Goal: Transaction & Acquisition: Purchase product/service

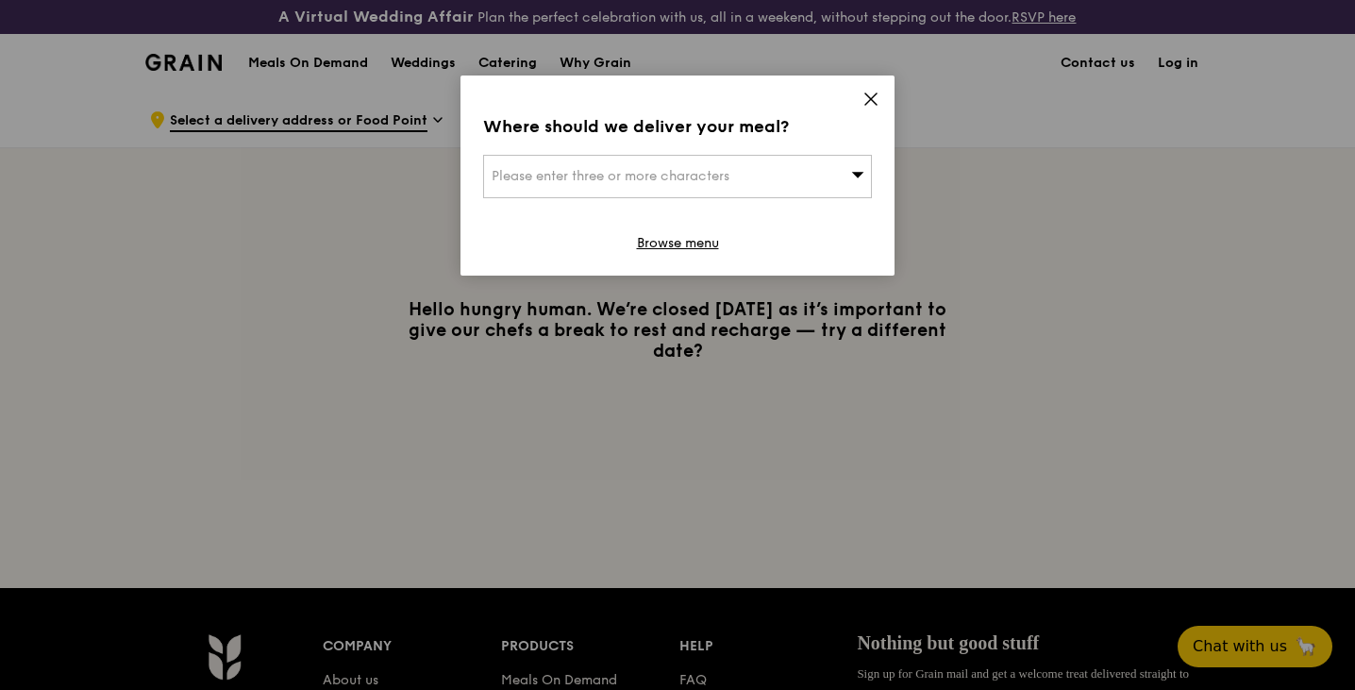
click at [873, 93] on icon at bounding box center [870, 99] width 17 height 17
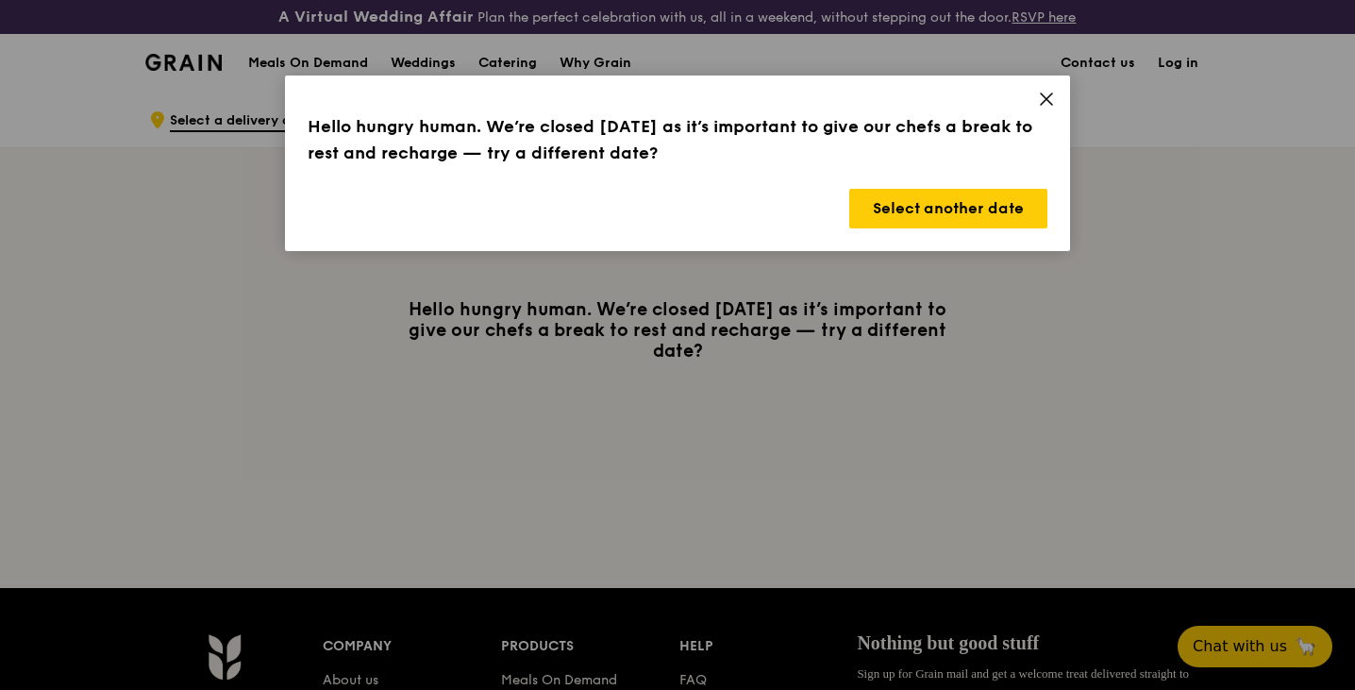
click at [1045, 98] on icon at bounding box center [1046, 98] width 11 height 11
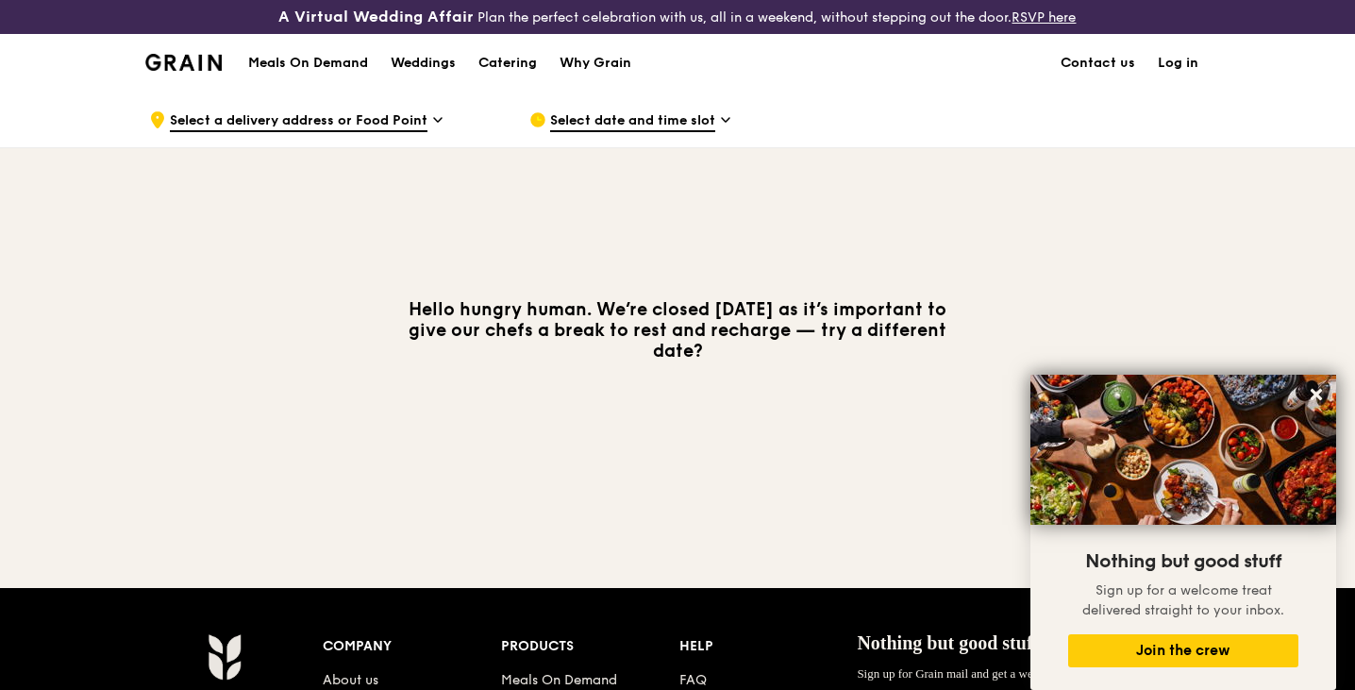
click at [324, 62] on h1 "Meals On Demand" at bounding box center [308, 63] width 120 height 19
click at [385, 128] on span "Select a delivery address or Food Point" at bounding box center [299, 121] width 258 height 21
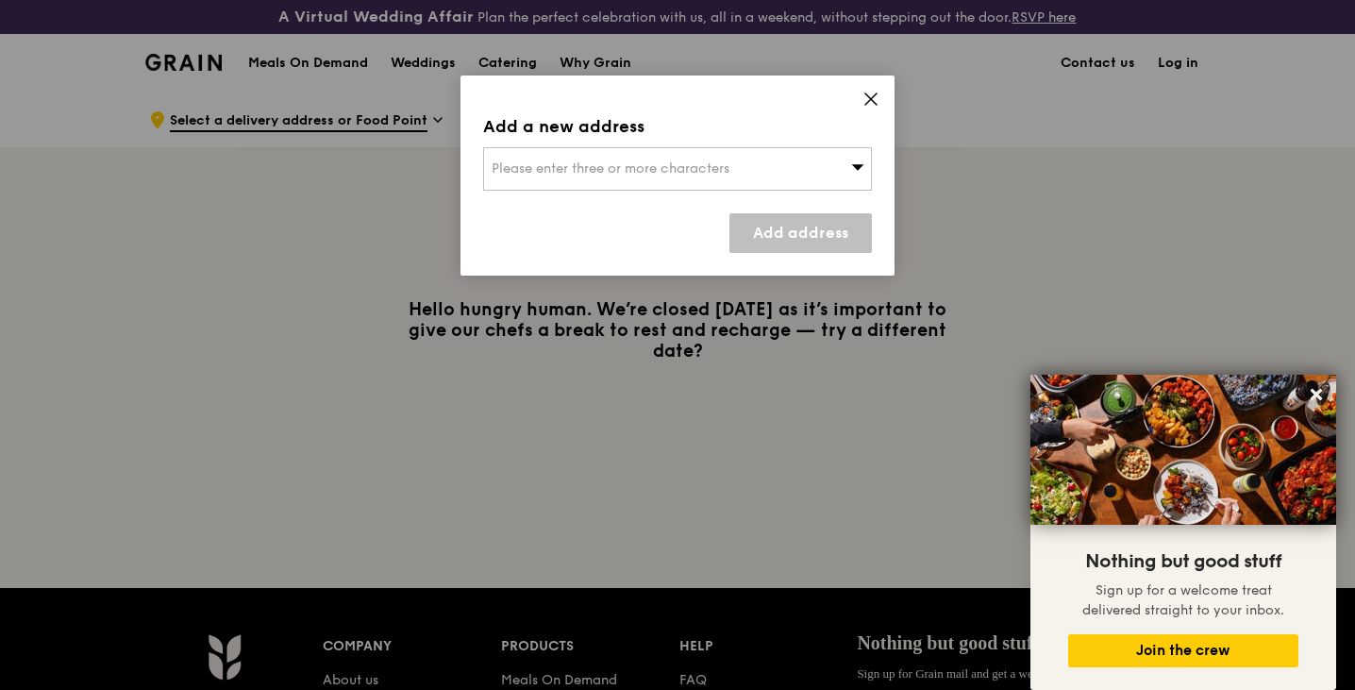
click at [672, 159] on div "Please enter three or more characters" at bounding box center [677, 168] width 389 height 43
click at [630, 166] on input "search" at bounding box center [677, 169] width 387 height 42
type input "398353"
type input "[EMAIL_ADDRESS][DOMAIN_NAME]"
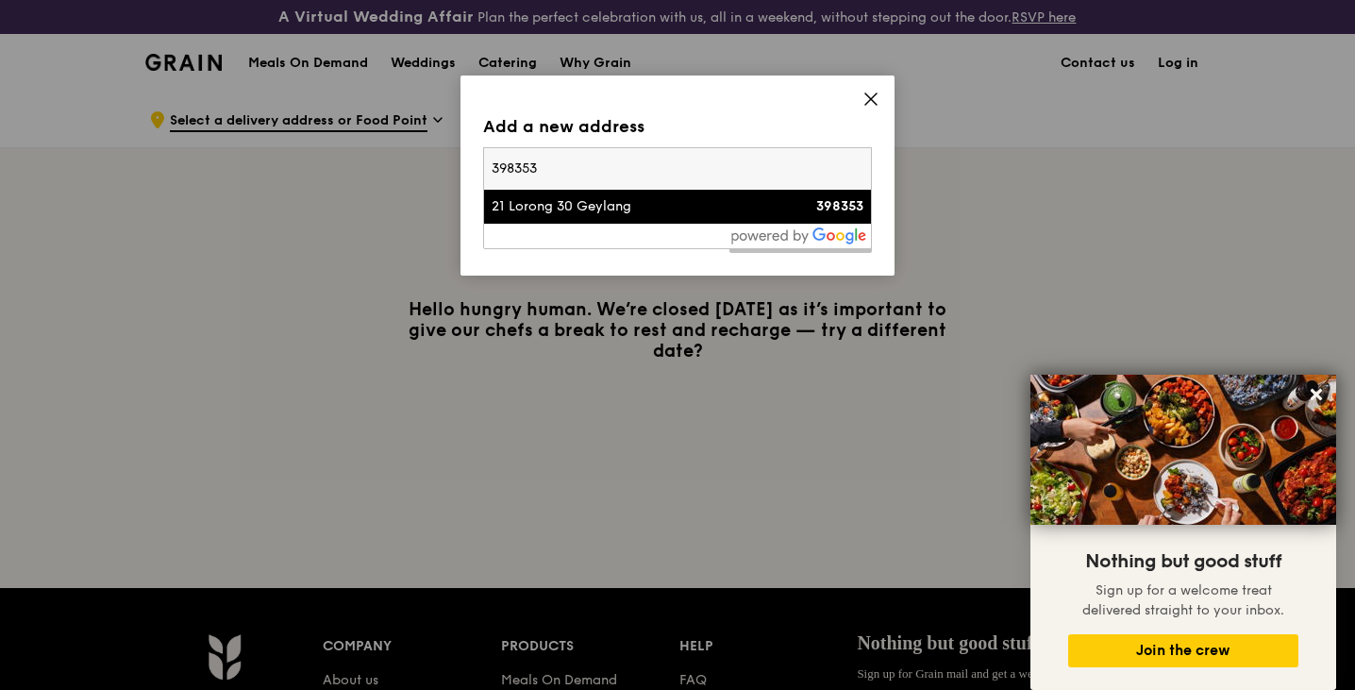
click at [605, 211] on div "21 Lorong 30 Geylang" at bounding box center [631, 206] width 279 height 19
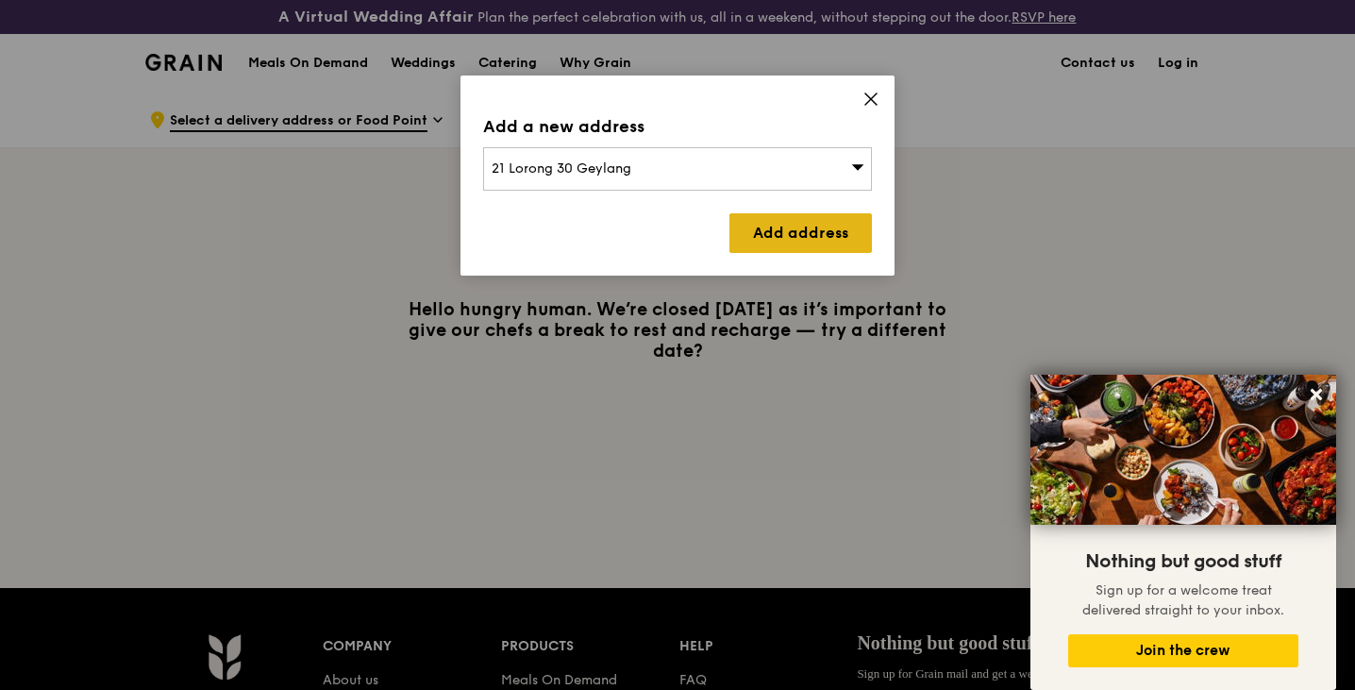
click at [770, 228] on link "Add address" at bounding box center [800, 233] width 142 height 40
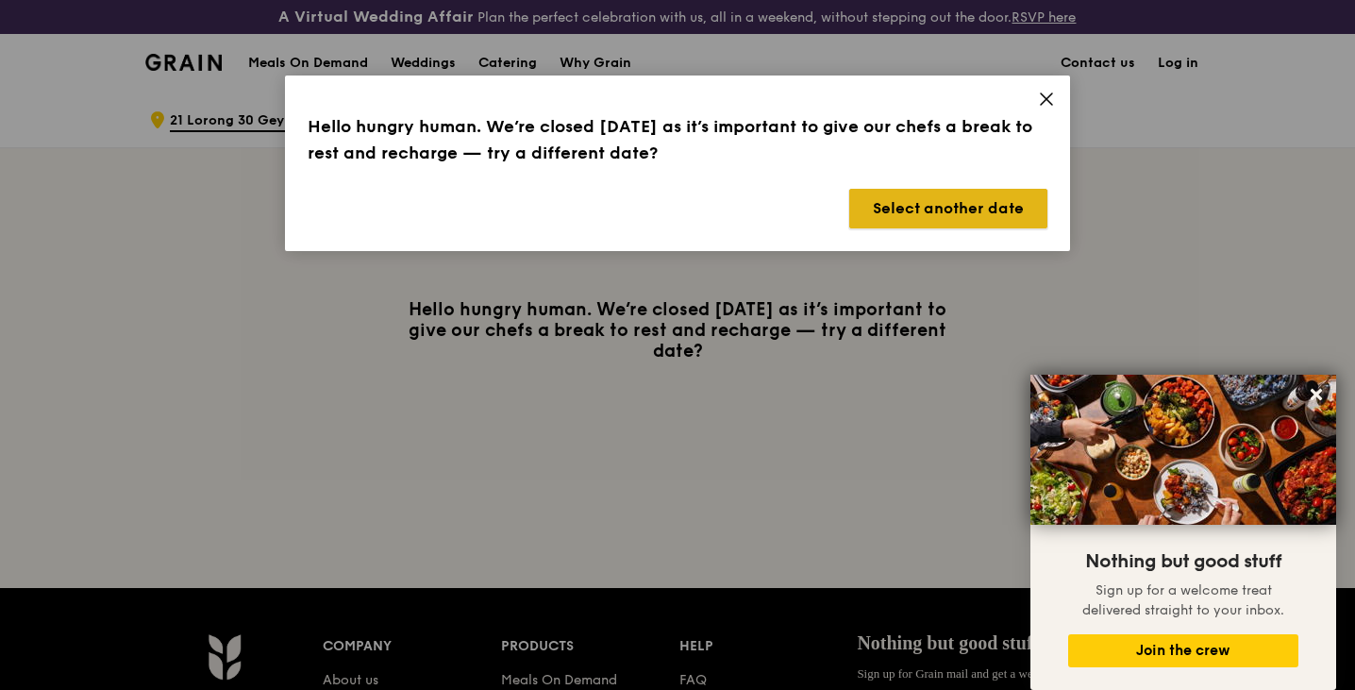
click at [972, 205] on button "Select another date" at bounding box center [948, 209] width 198 height 40
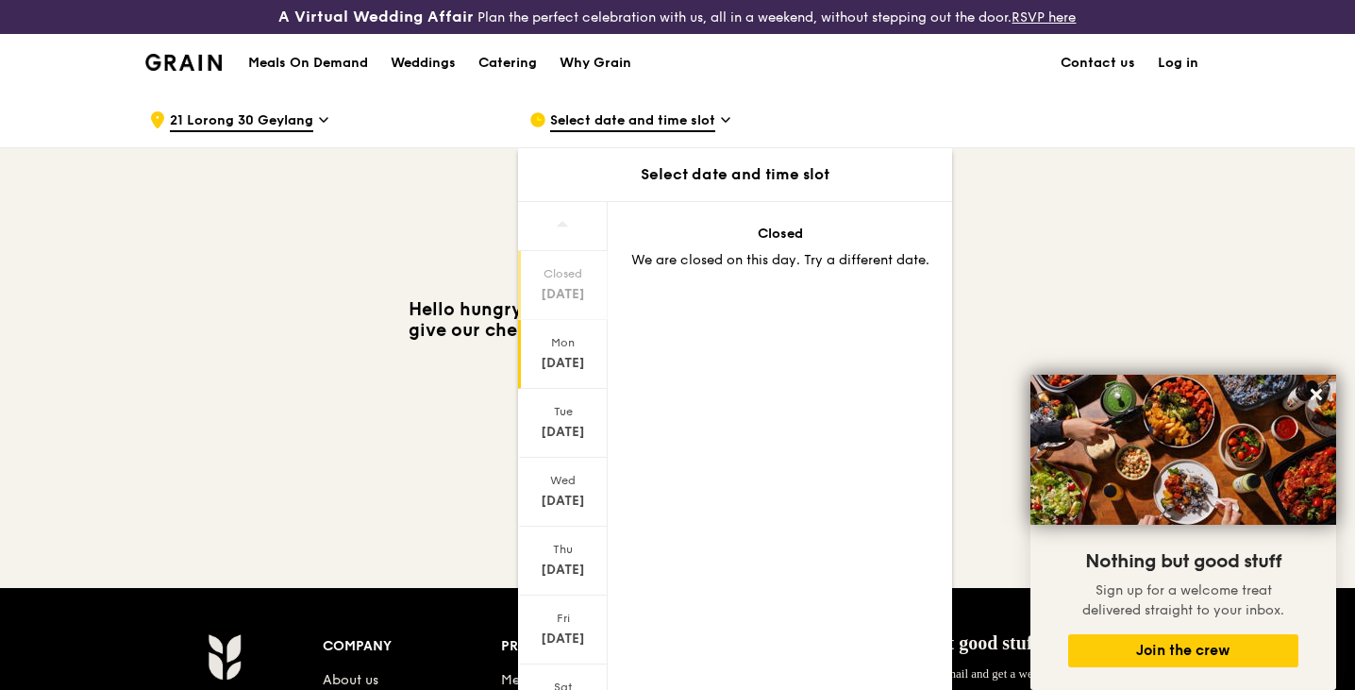
click at [568, 363] on div "[DATE]" at bounding box center [563, 363] width 84 height 19
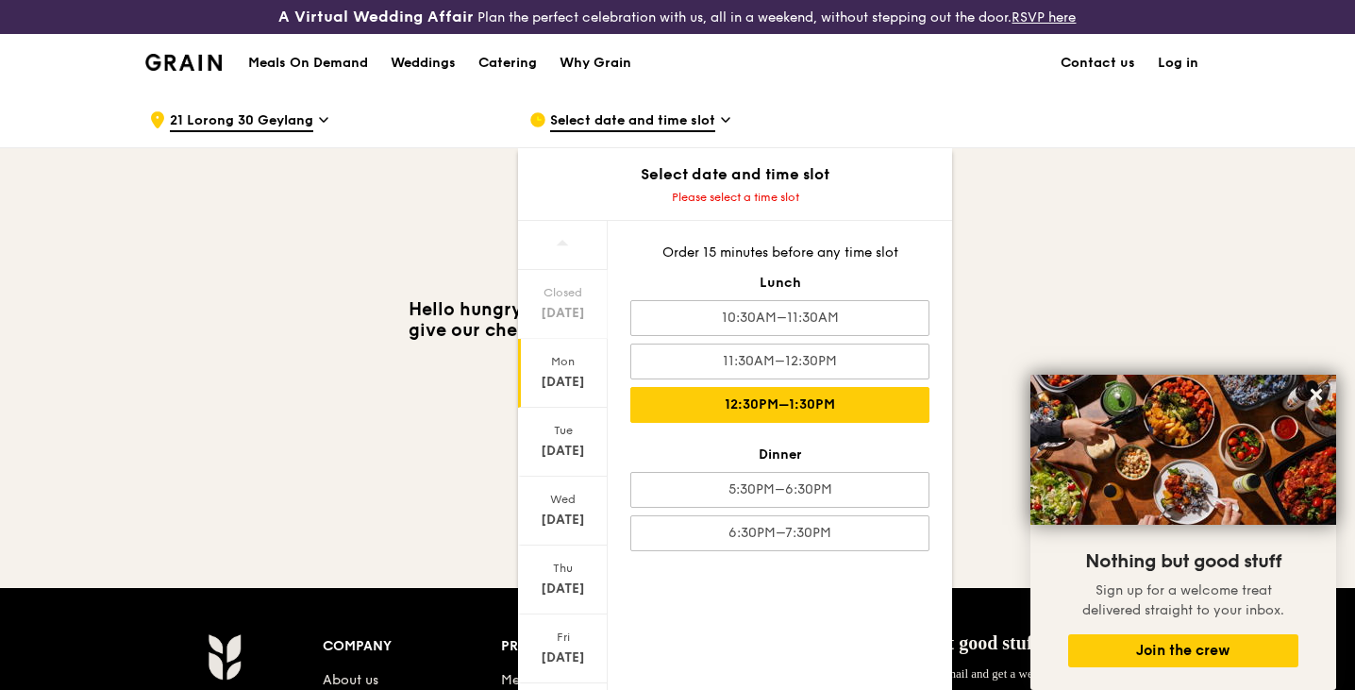
click at [743, 408] on div "12:30PM–1:30PM" at bounding box center [779, 405] width 299 height 36
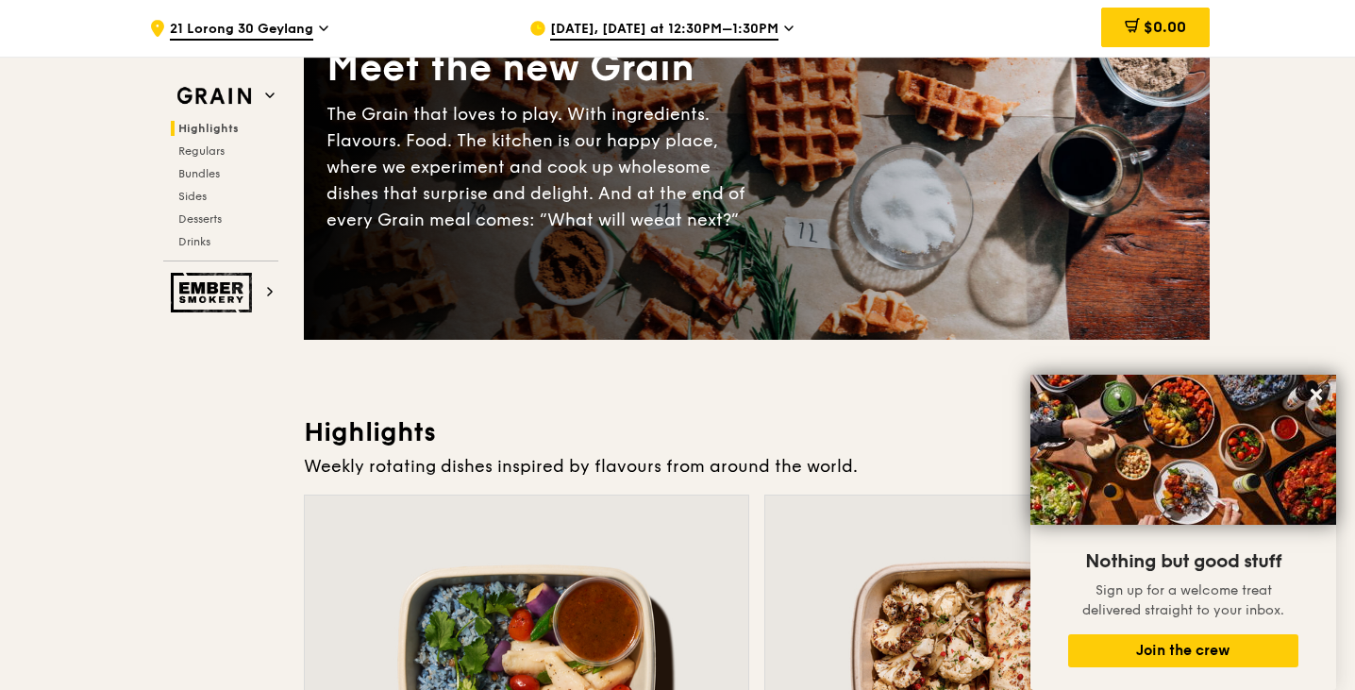
scroll to position [189, 0]
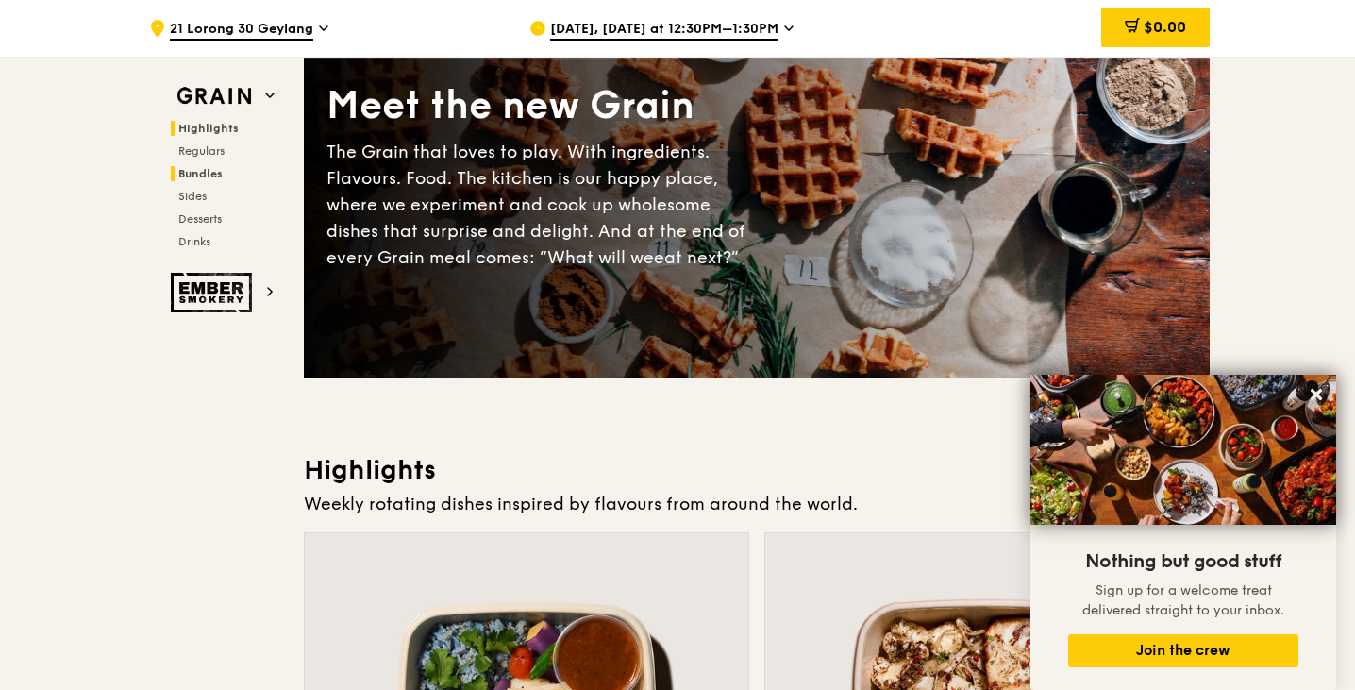
click at [207, 167] on span "Bundles" at bounding box center [200, 173] width 44 height 13
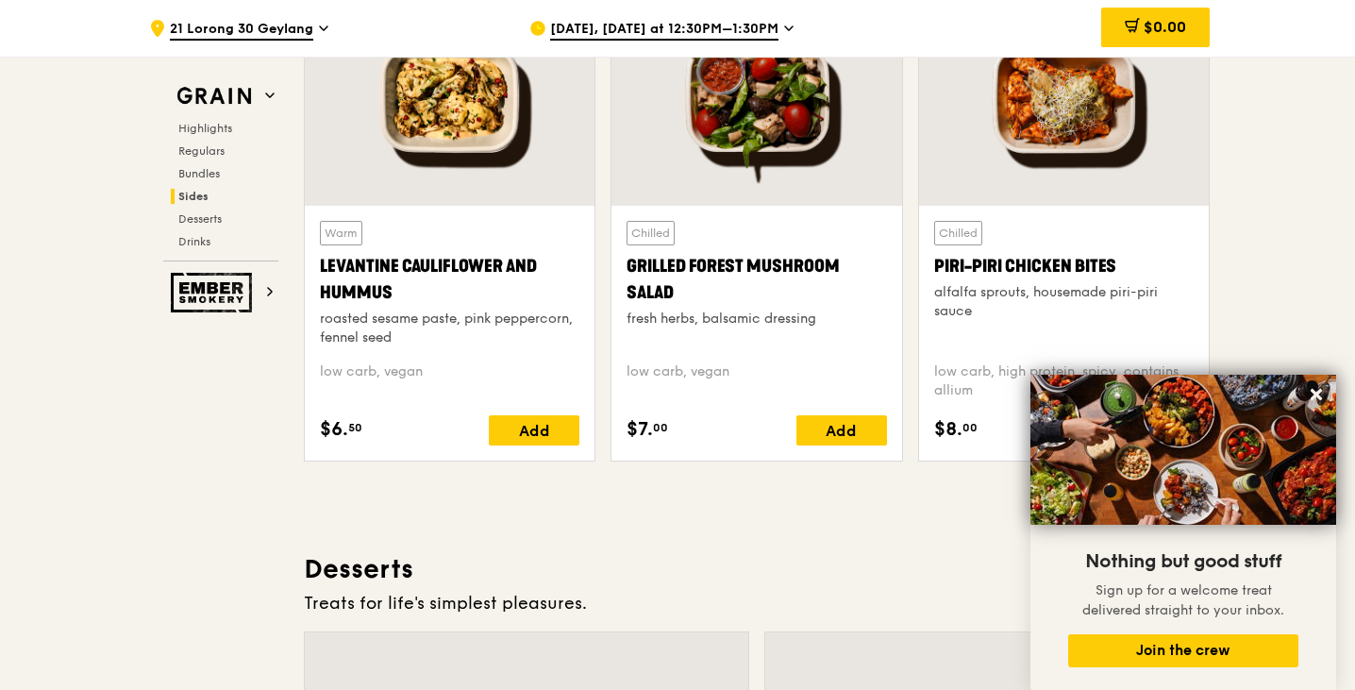
scroll to position [4750, 0]
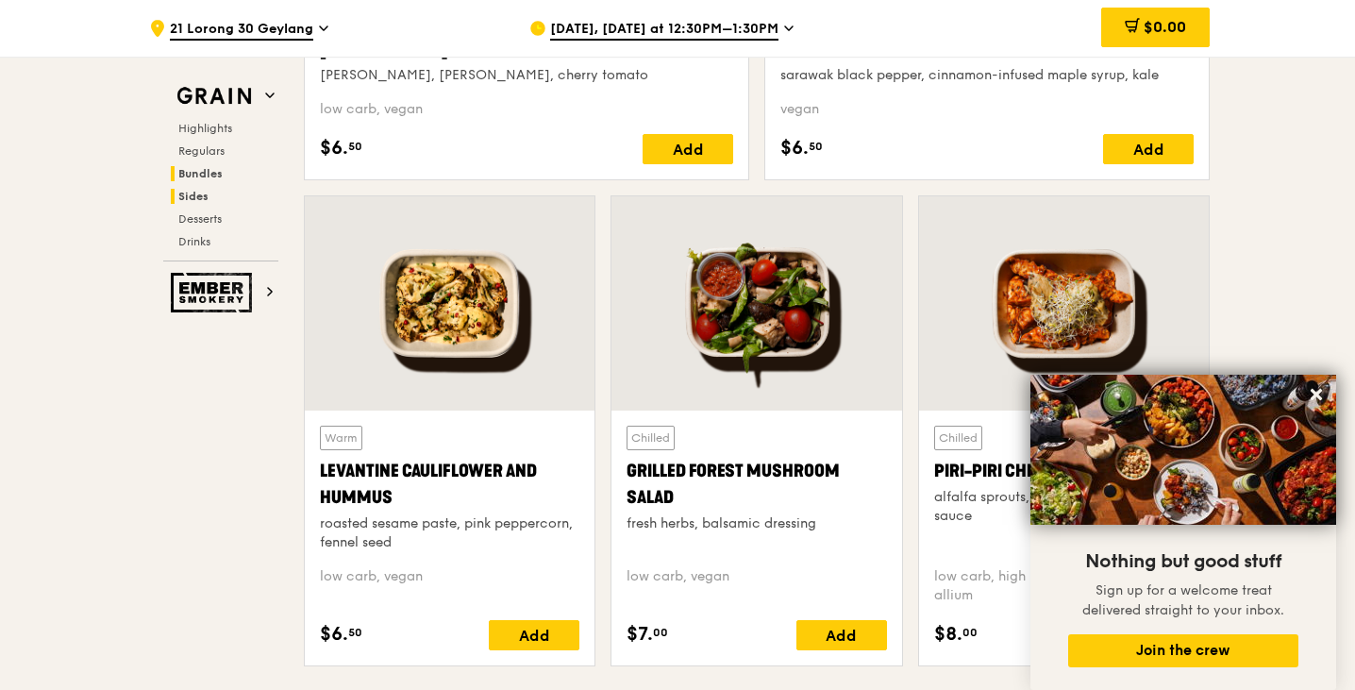
click at [213, 175] on span "Bundles" at bounding box center [200, 173] width 44 height 13
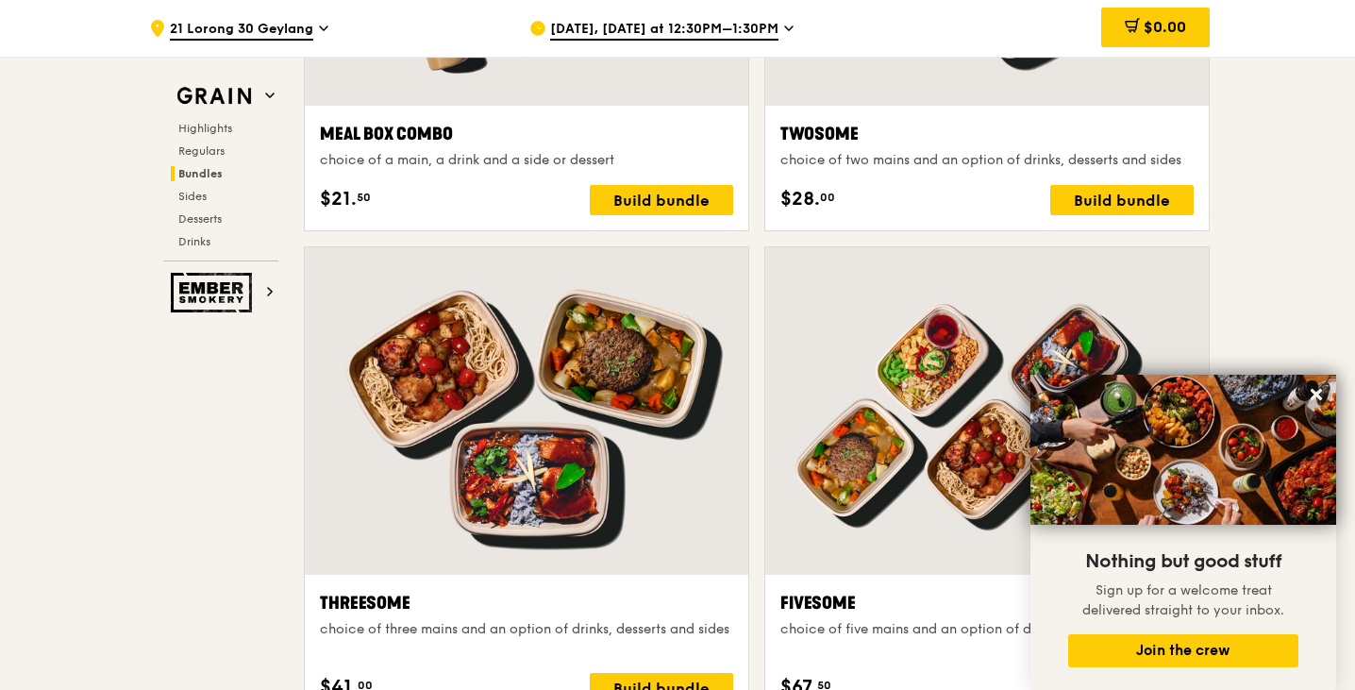
scroll to position [2959, 0]
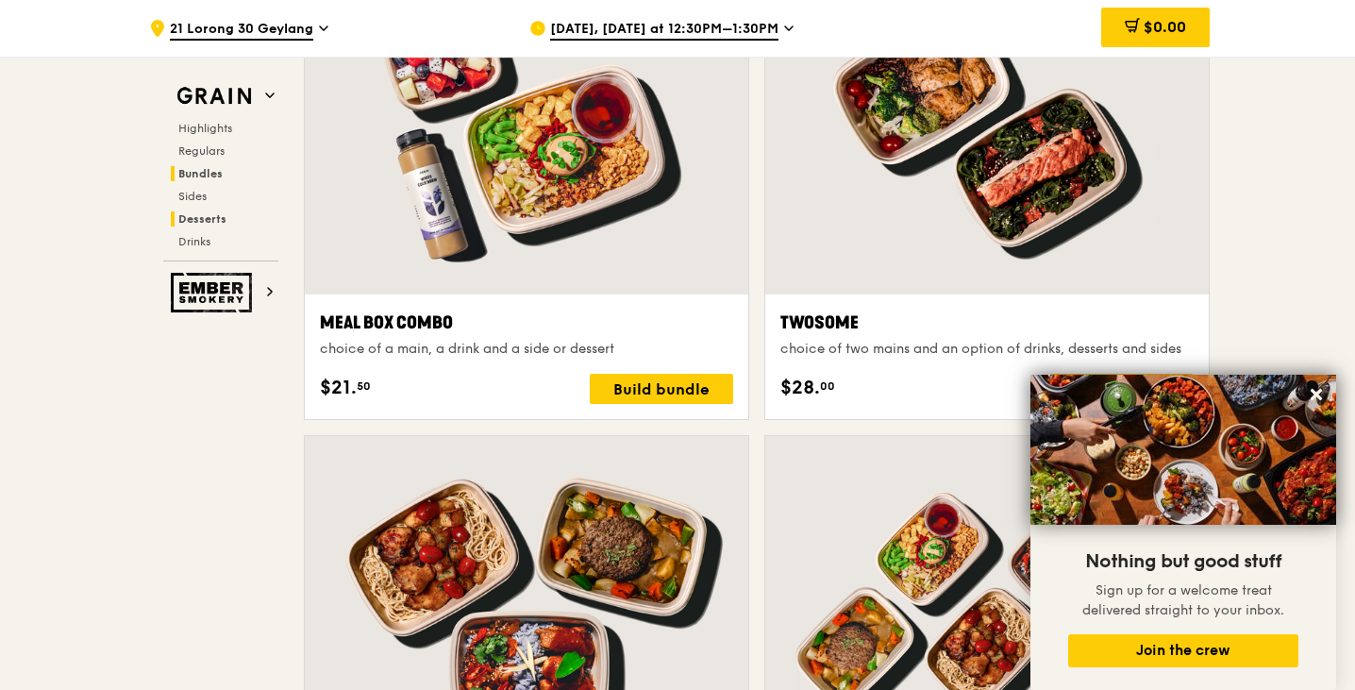
click at [189, 218] on span "Desserts" at bounding box center [202, 218] width 48 height 13
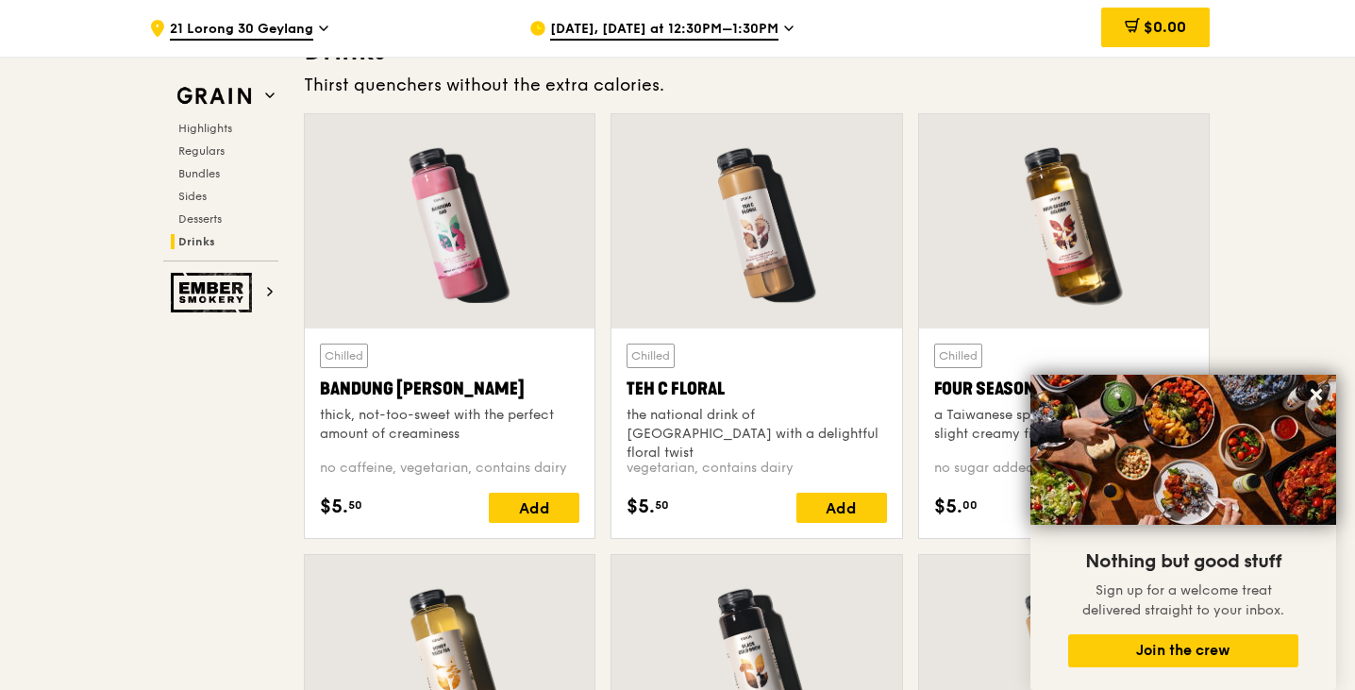
scroll to position [6657, 0]
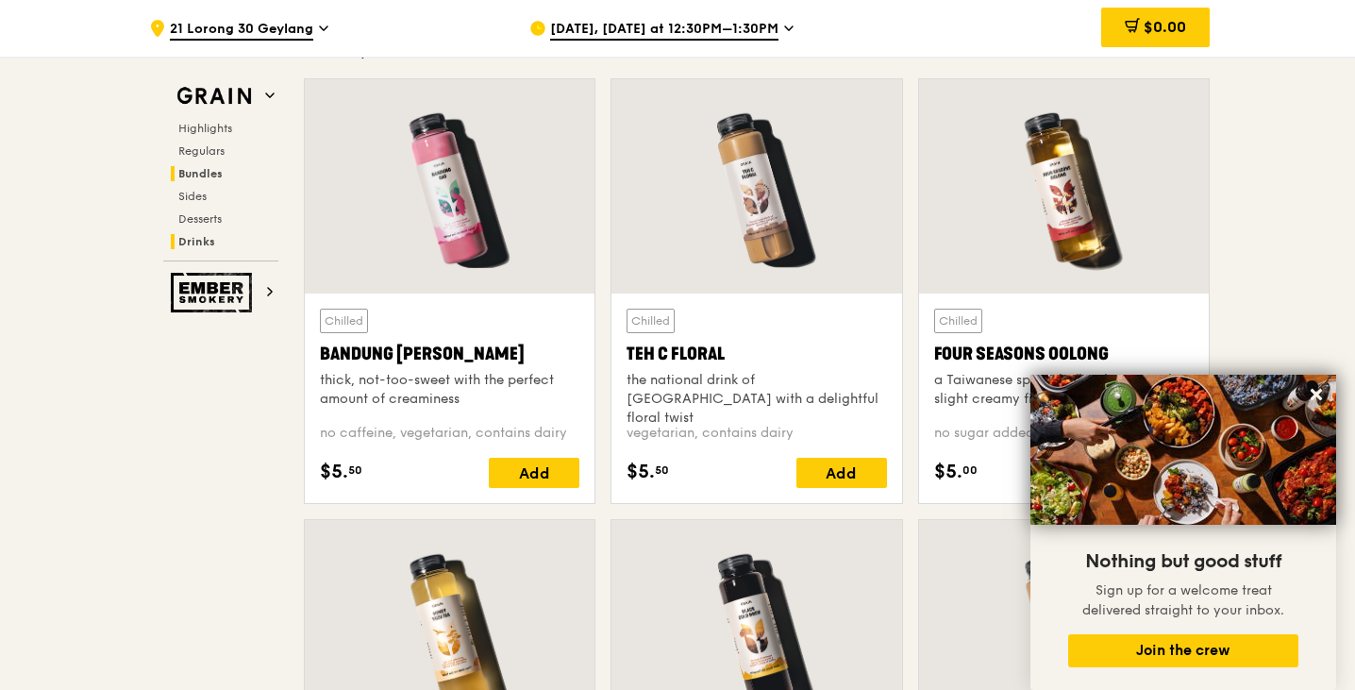
click at [209, 172] on span "Bundles" at bounding box center [200, 173] width 44 height 13
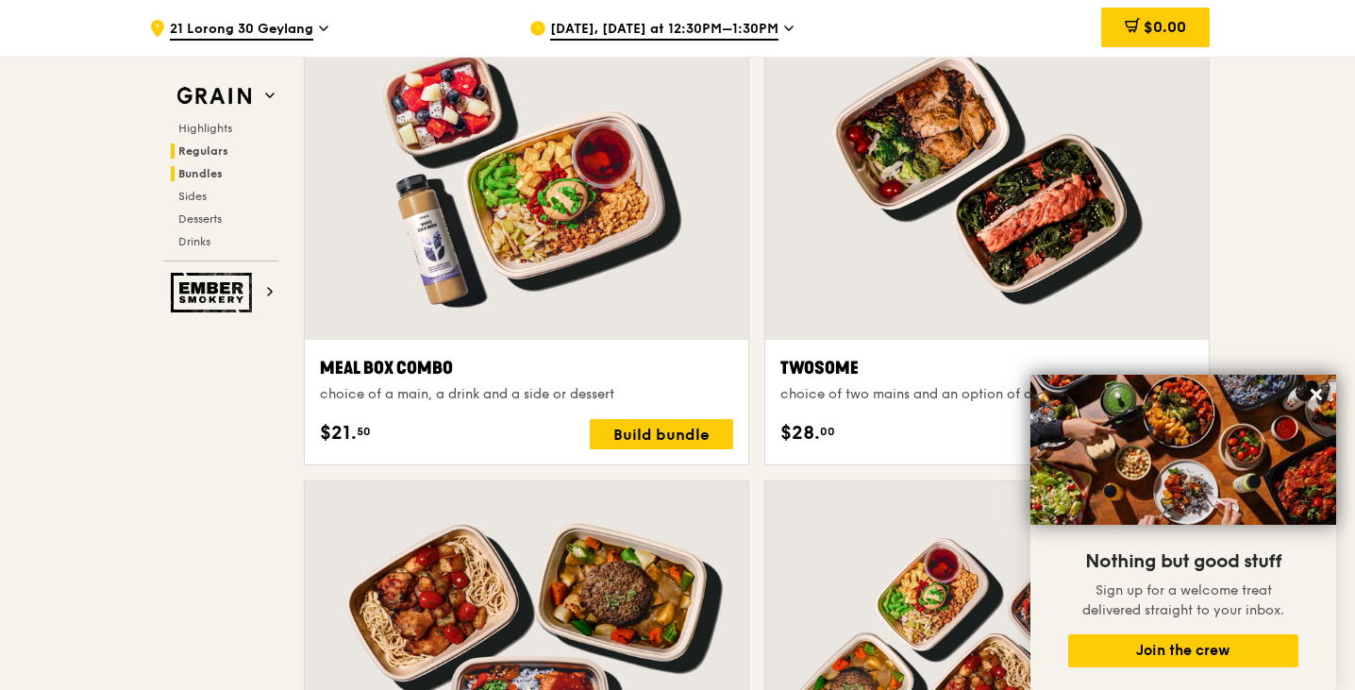
click at [209, 150] on span "Regulars" at bounding box center [203, 150] width 50 height 13
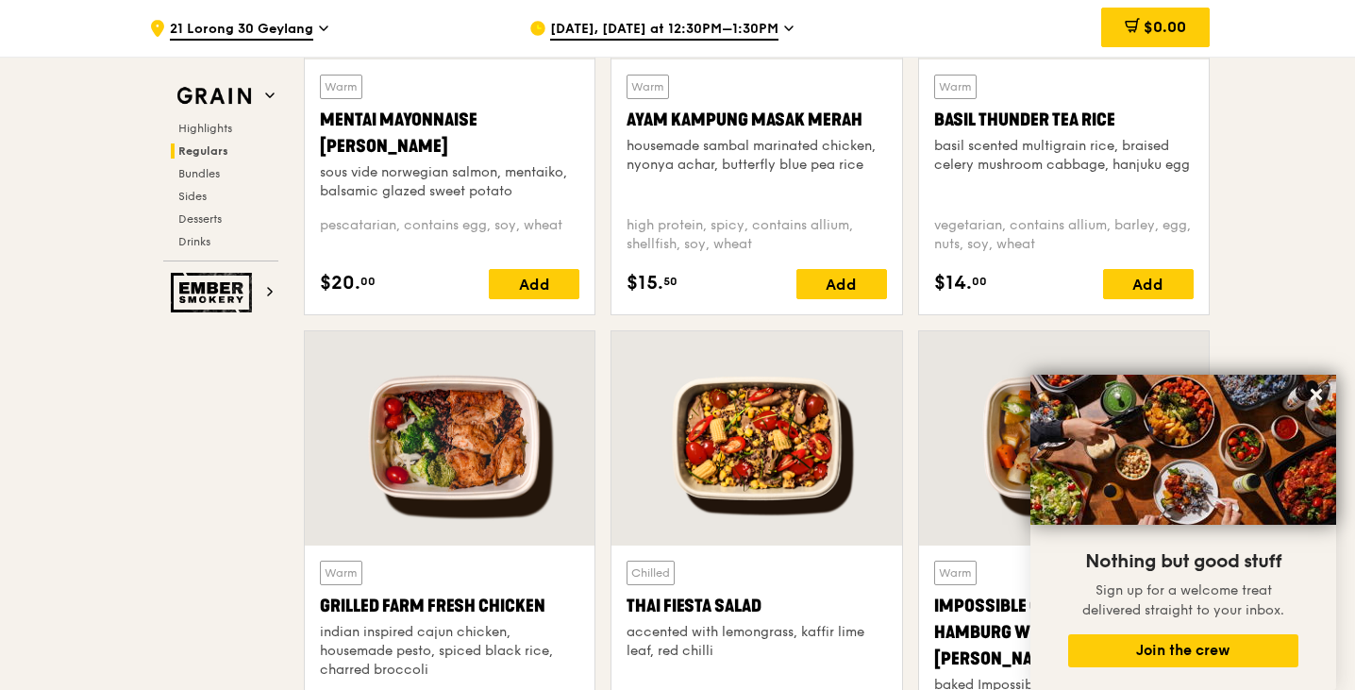
scroll to position [2331, 0]
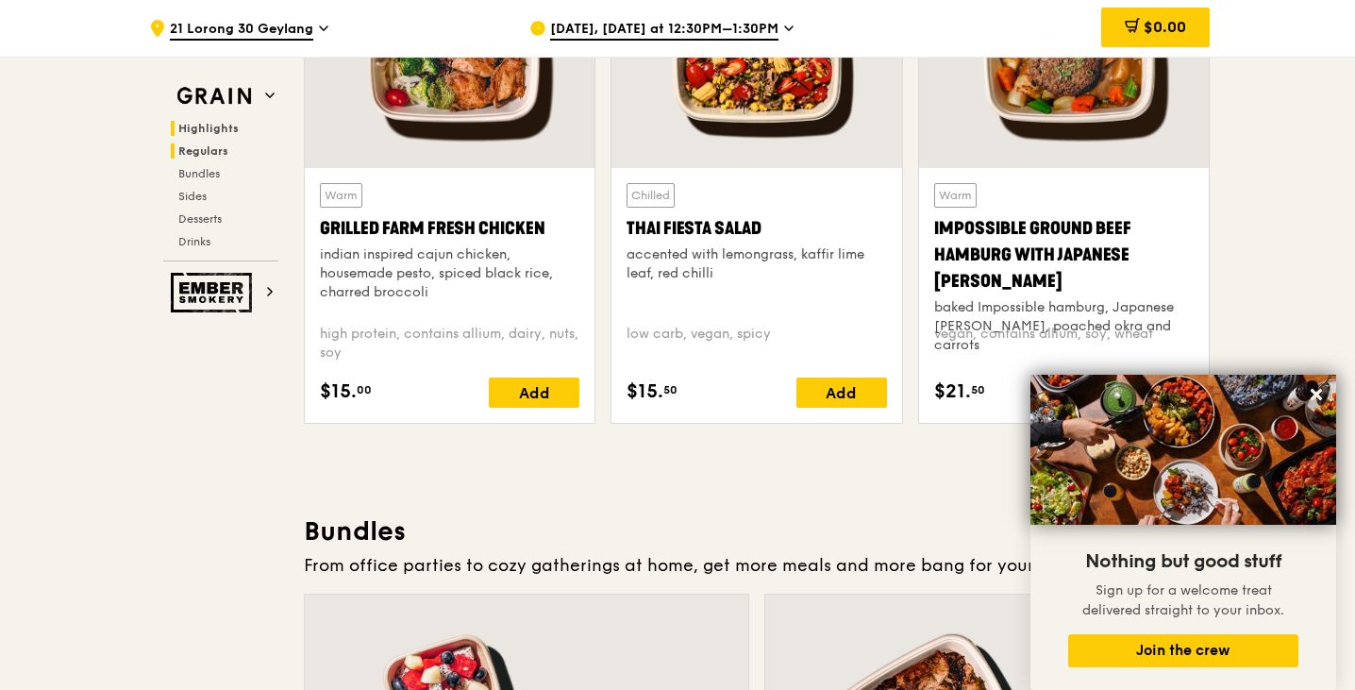
click at [214, 127] on span "Highlights" at bounding box center [208, 128] width 60 height 13
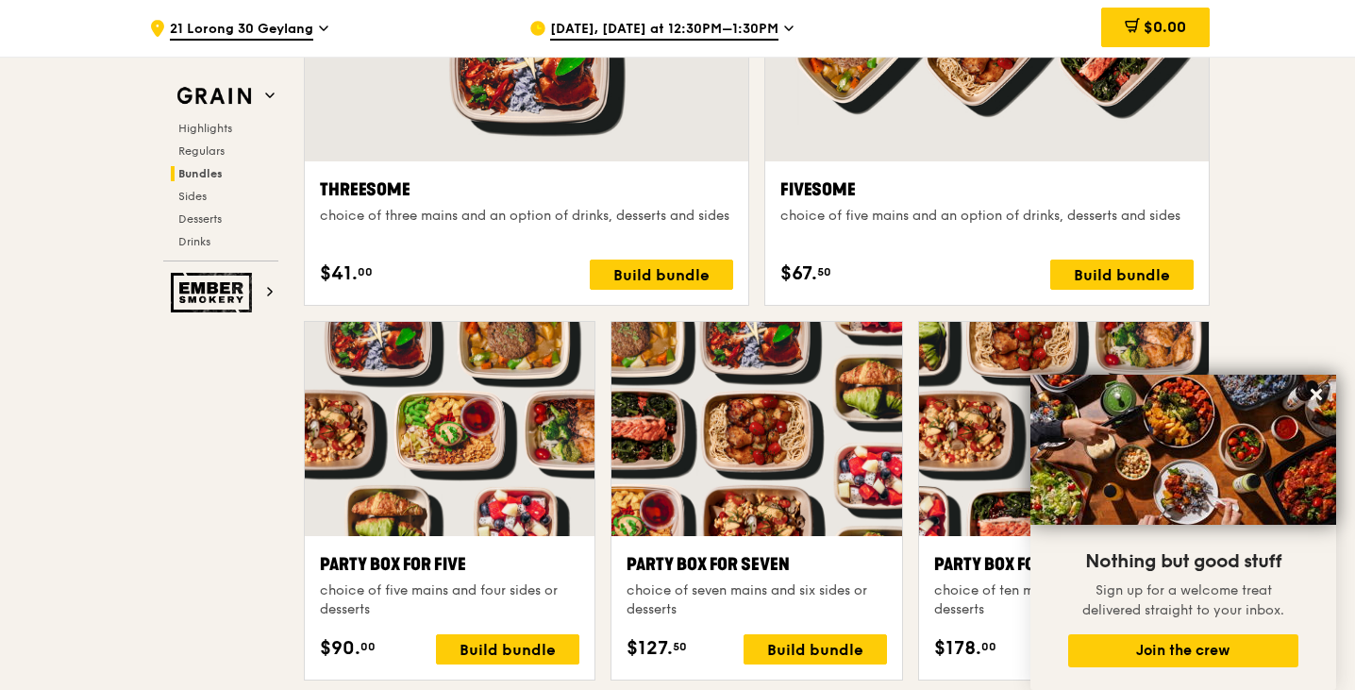
scroll to position [3774, 0]
